Goal: Go to known website: Access a specific website the user already knows

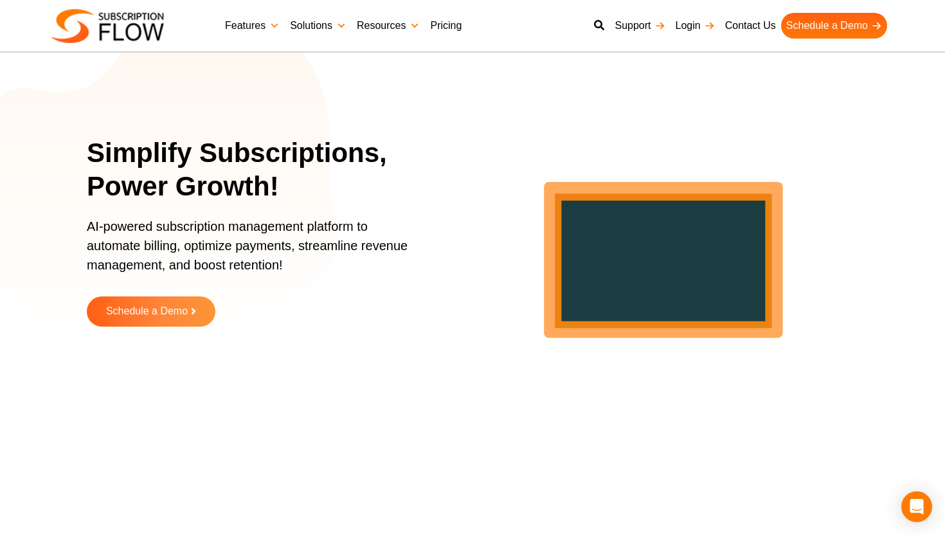
click at [687, 27] on link "Login" at bounding box center [694, 26] width 49 height 26
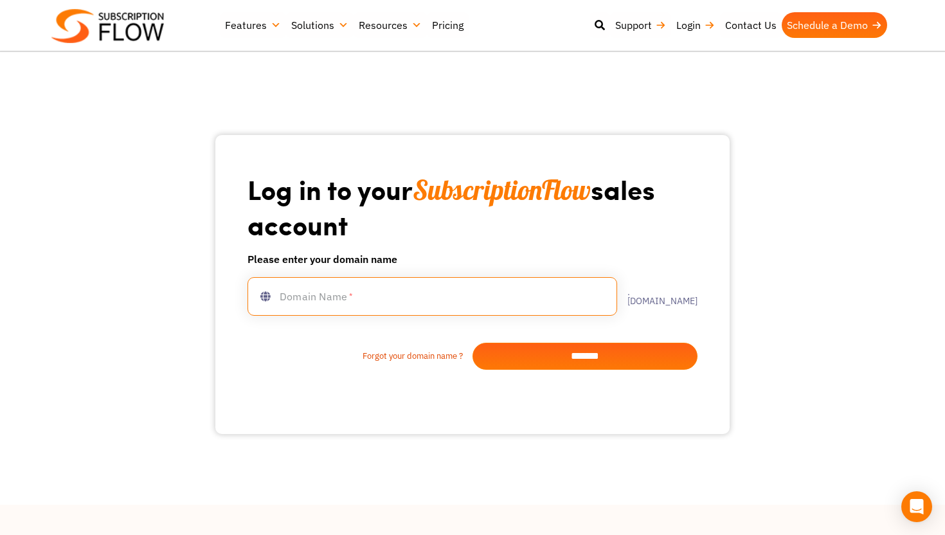
click at [425, 292] on input "text" at bounding box center [432, 296] width 370 height 39
type input "**********"
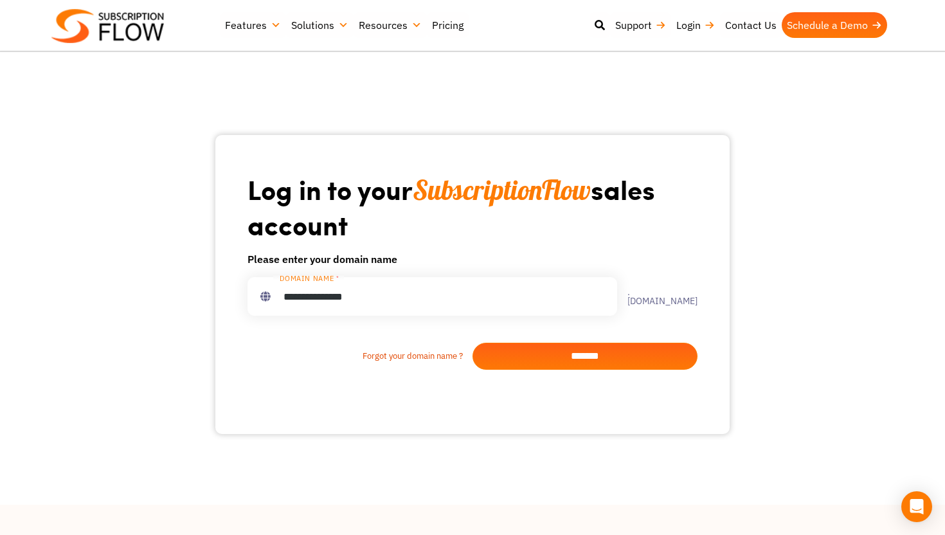
click at [609, 363] on input "*******" at bounding box center [584, 356] width 225 height 27
